Goal: Information Seeking & Learning: Check status

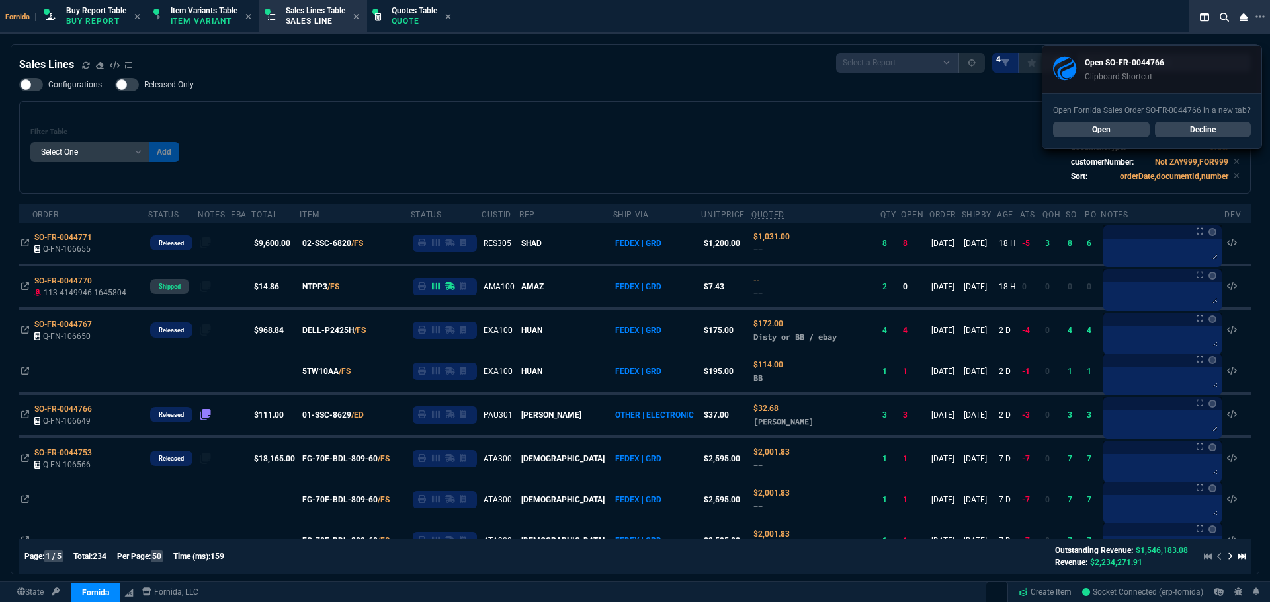
select select "1: BROV"
select select
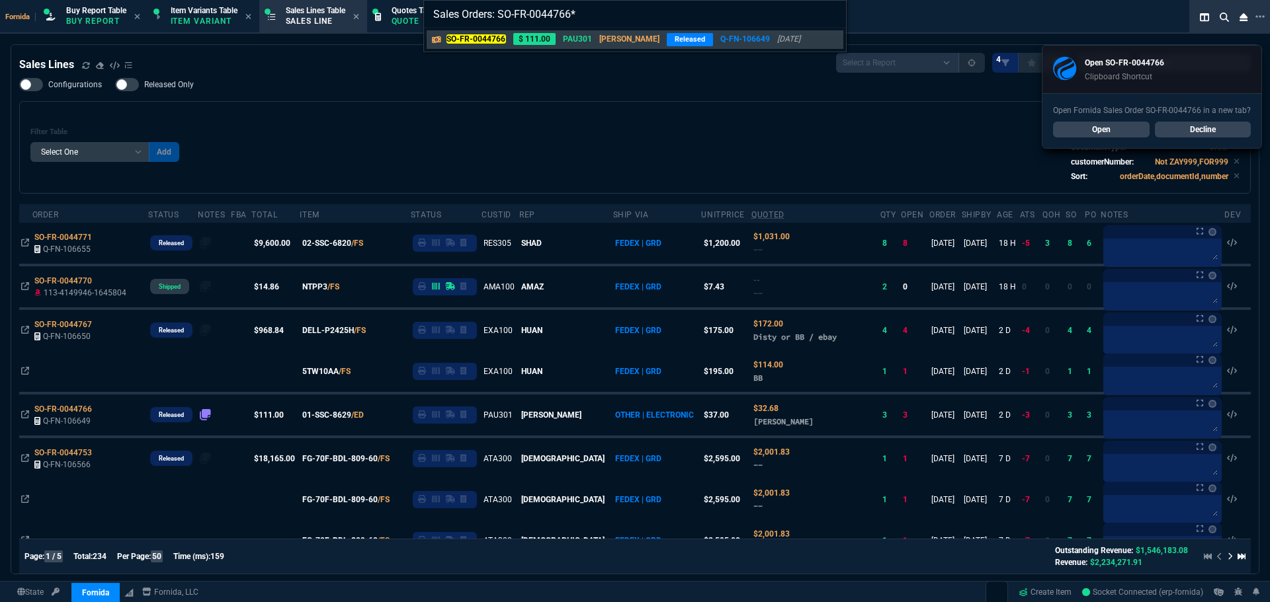
type input "Sales Orders: SO-FR-0044766"
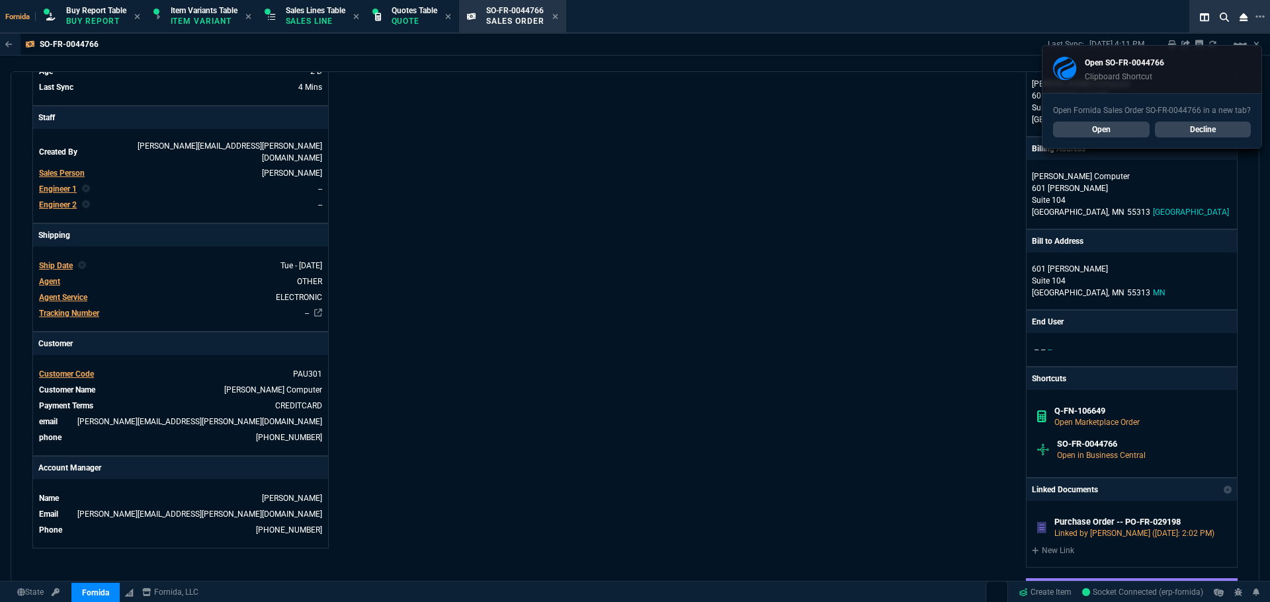
scroll to position [397, 0]
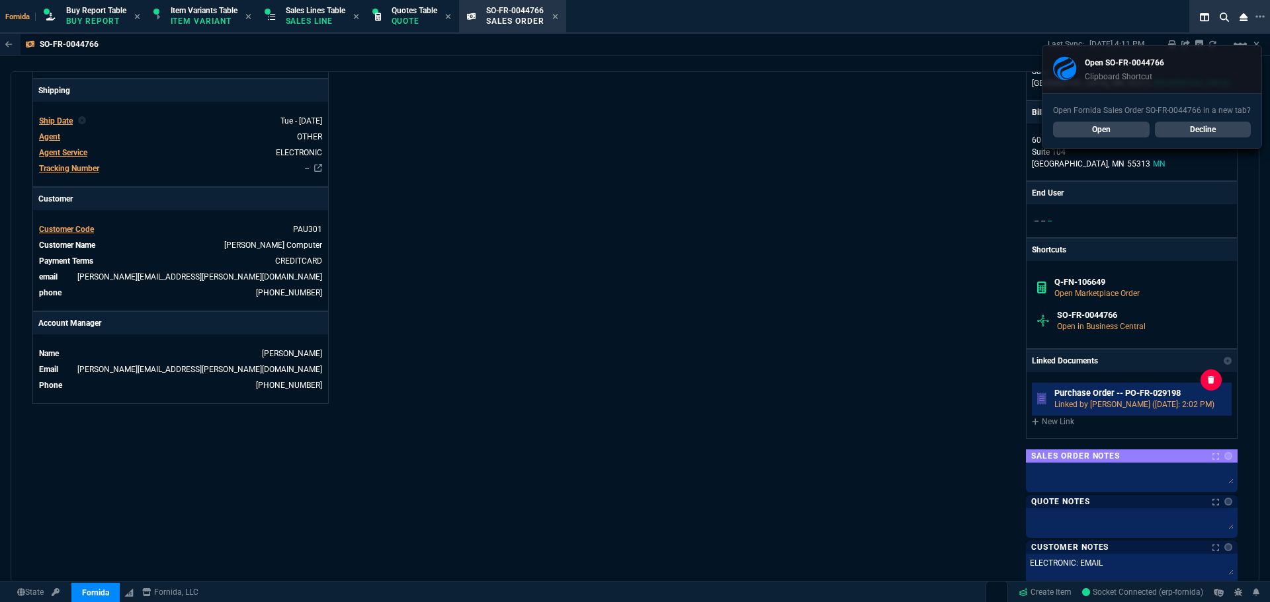
click at [1122, 388] on link "Purchase Order -- PO-FR-029198 Linked by [PERSON_NAME] ([DATE]: 2:02 PM)" at bounding box center [1132, 399] width 200 height 33
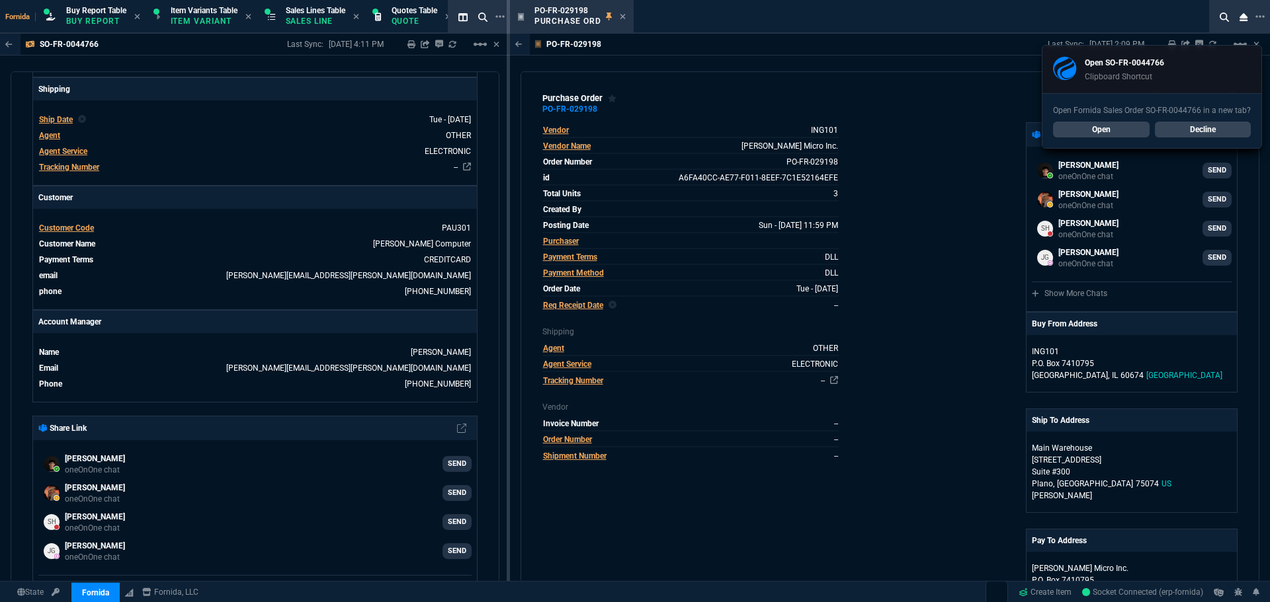
click at [1210, 127] on link "Decline" at bounding box center [1203, 130] width 97 height 16
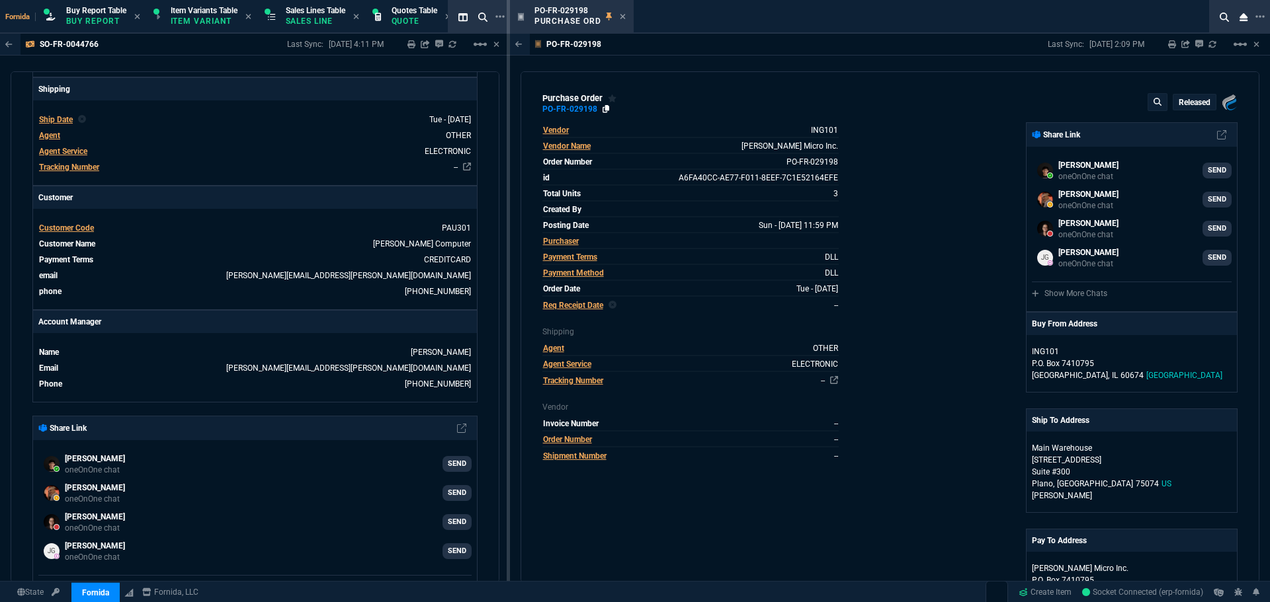
click at [603, 108] on icon at bounding box center [605, 109] width 7 height 8
click at [623, 13] on icon at bounding box center [623, 17] width 6 height 8
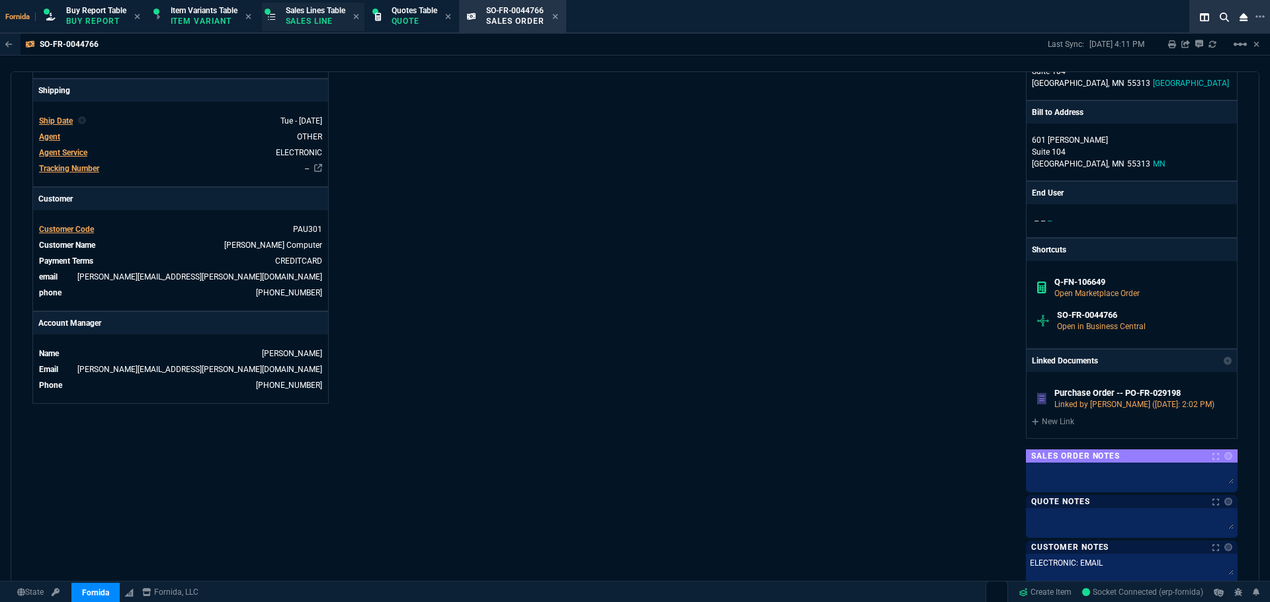
click at [322, 18] on p "Sales Line" at bounding box center [316, 21] width 60 height 11
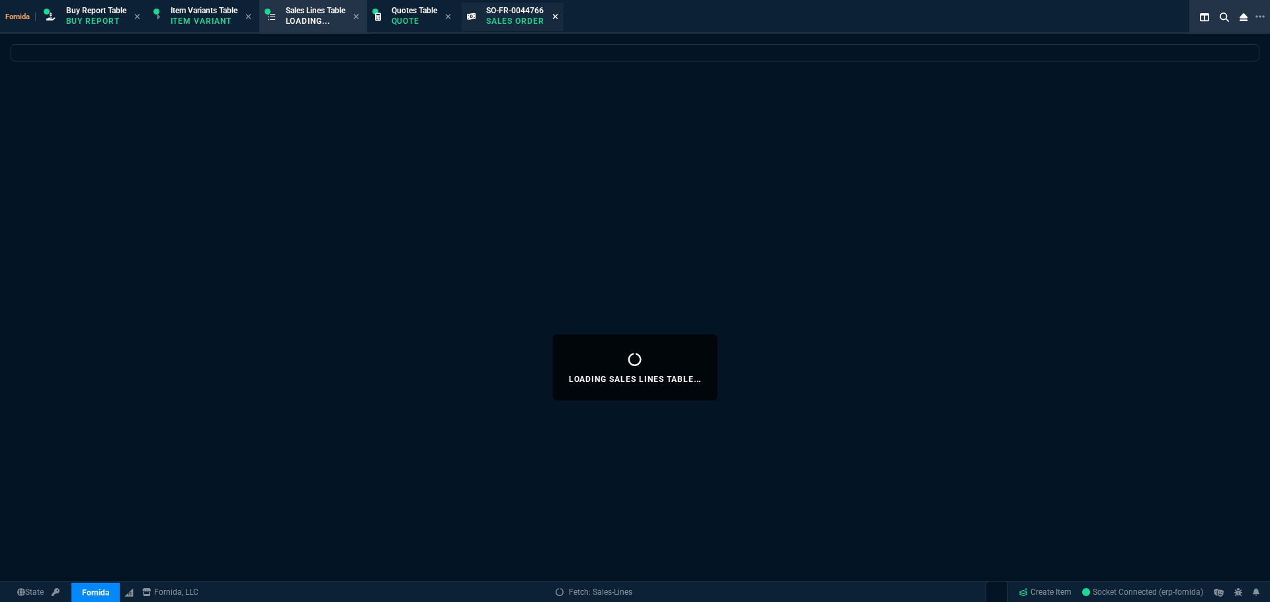
click at [558, 18] on icon at bounding box center [555, 17] width 6 height 8
select select
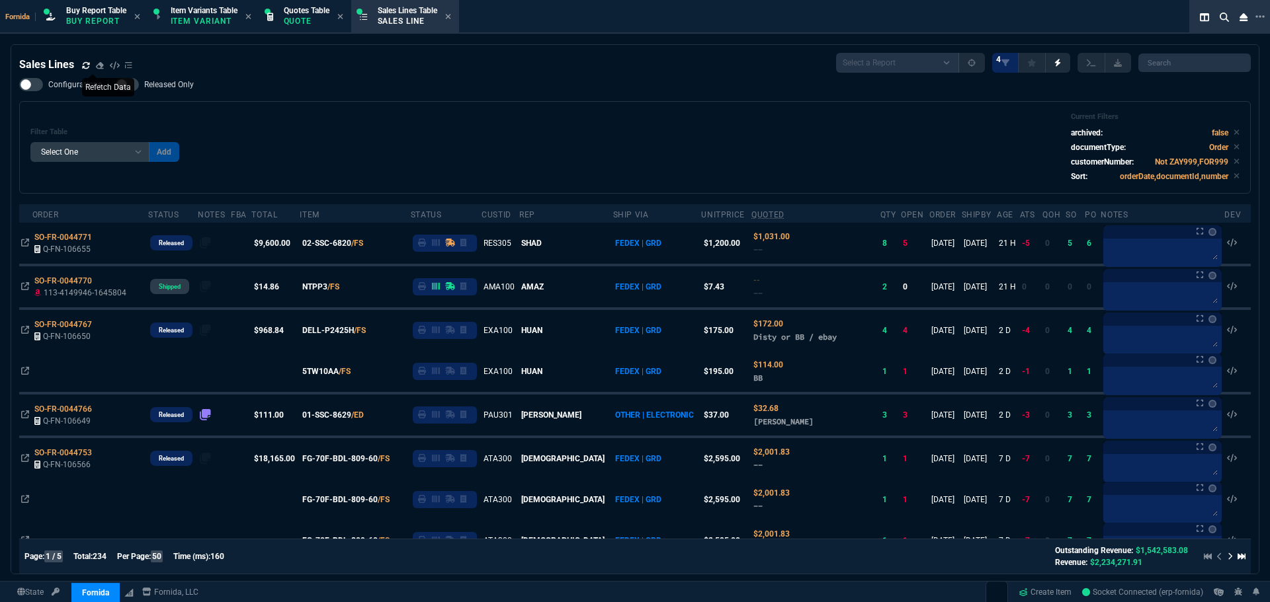
click at [89, 64] on icon at bounding box center [85, 65] width 7 height 7
